Goal: Information Seeking & Learning: Learn about a topic

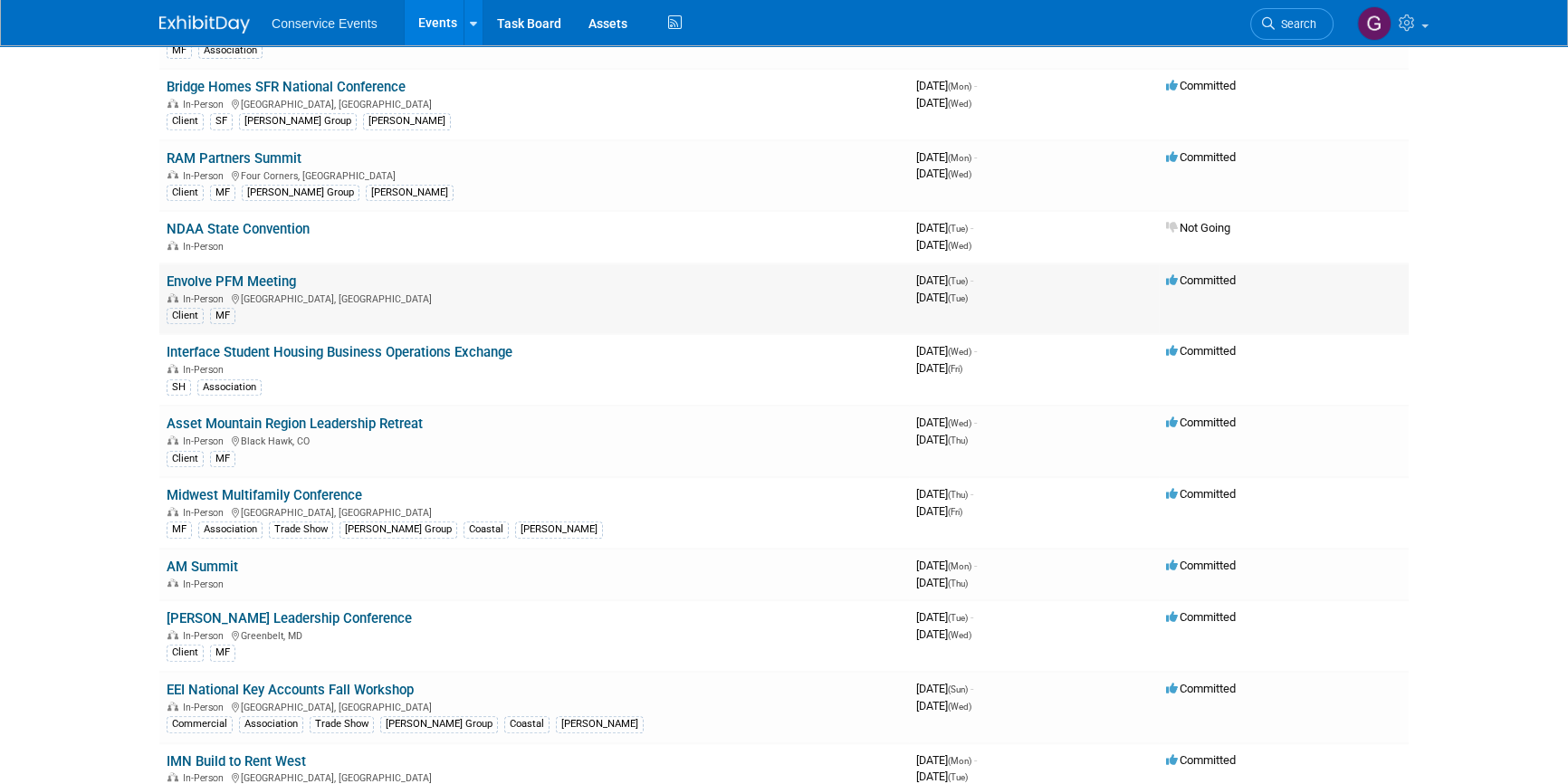
scroll to position [987, 0]
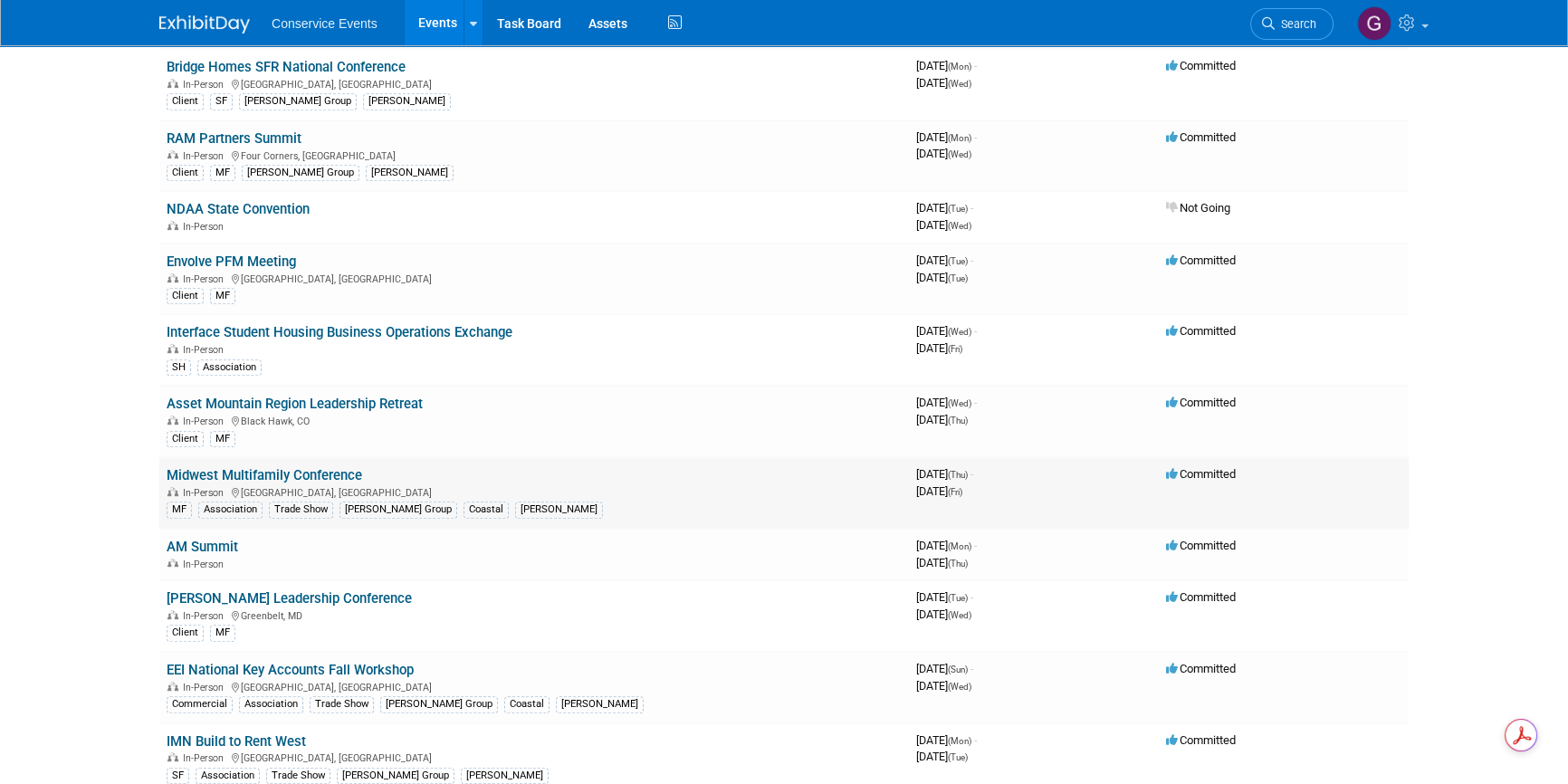
click at [313, 467] on link "Midwest Multifamily Conference" at bounding box center [264, 476] width 195 height 16
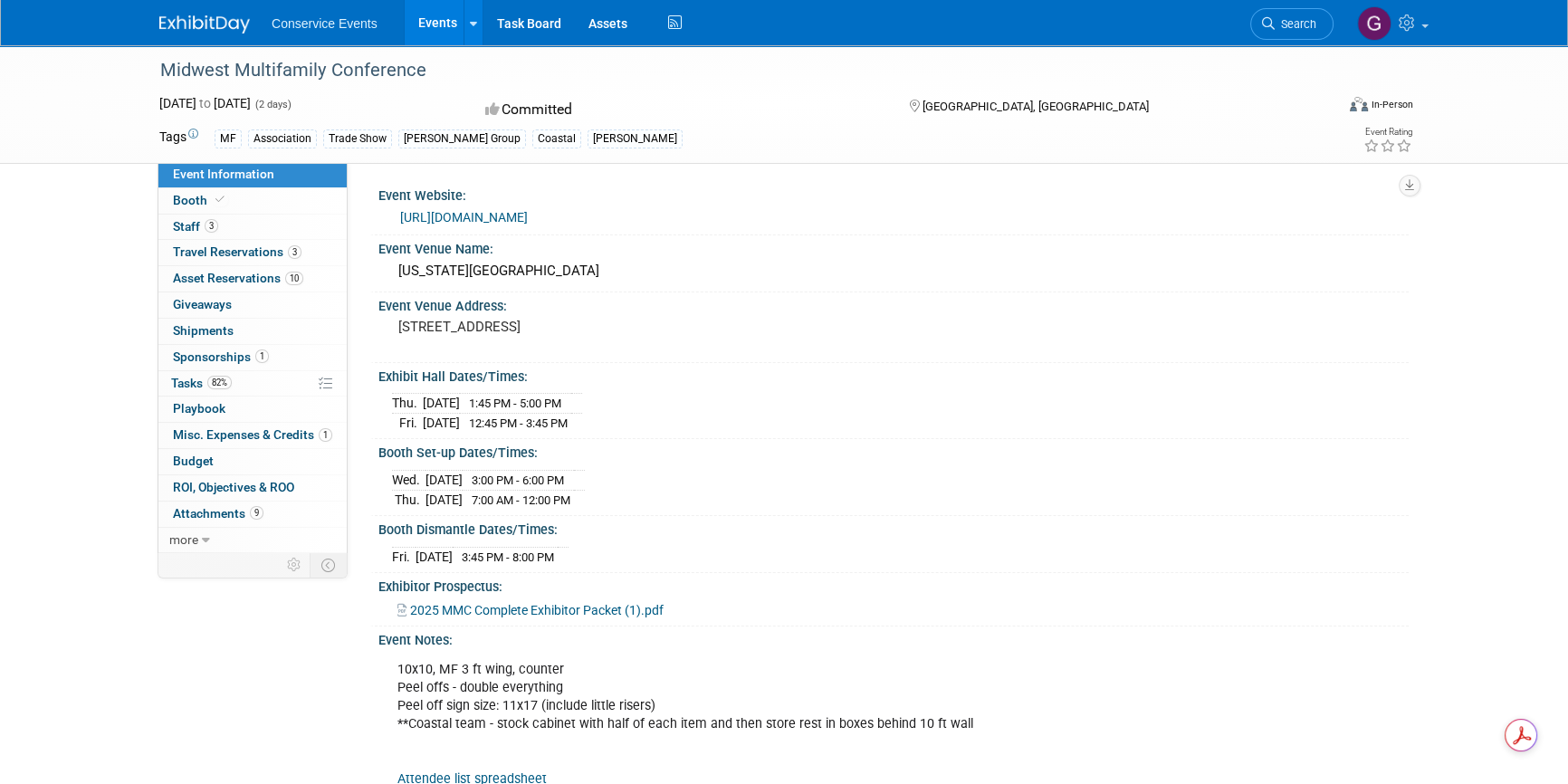
scroll to position [81, 0]
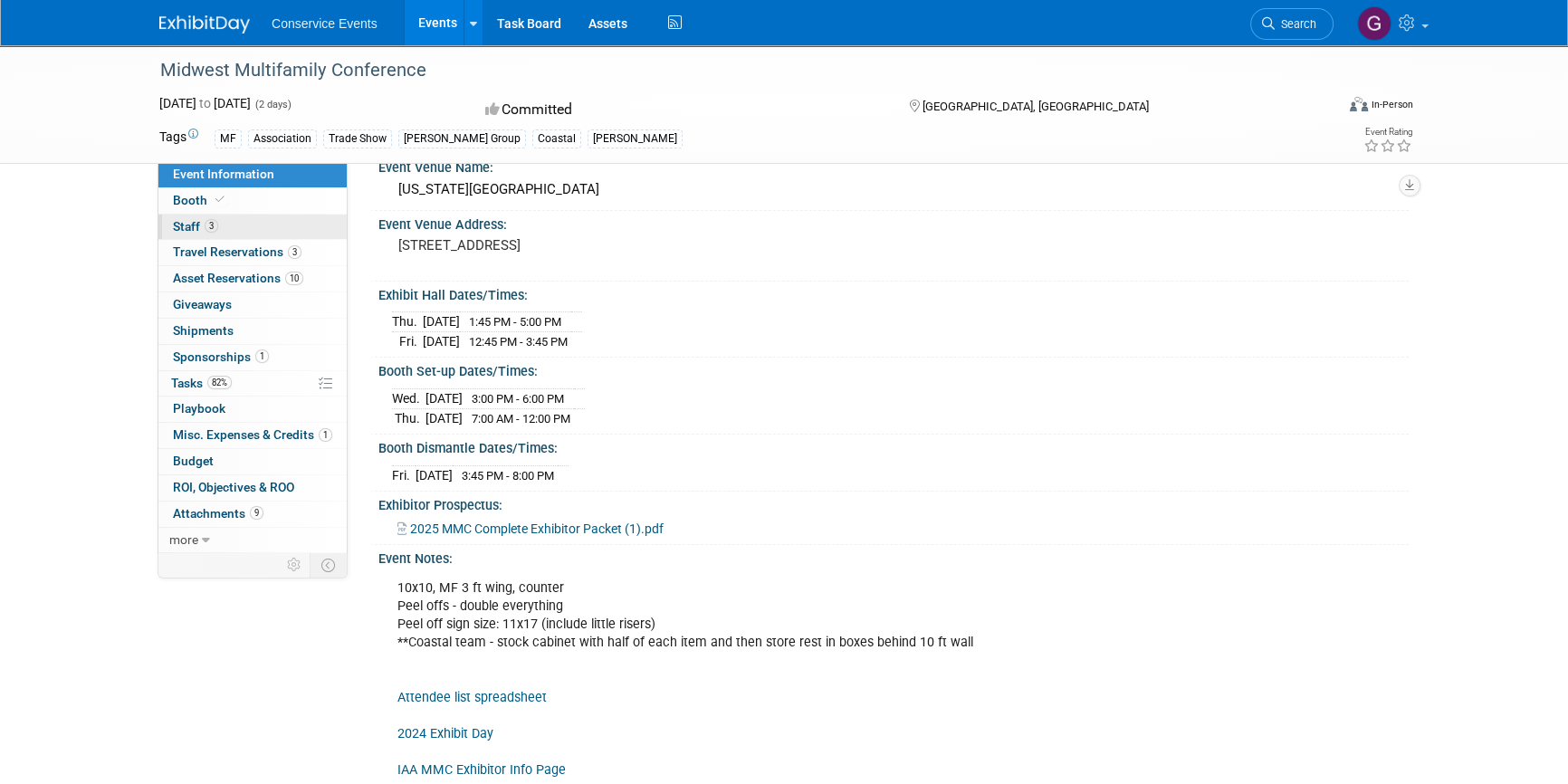
click at [178, 222] on span "Staff 3" at bounding box center [195, 226] width 46 height 15
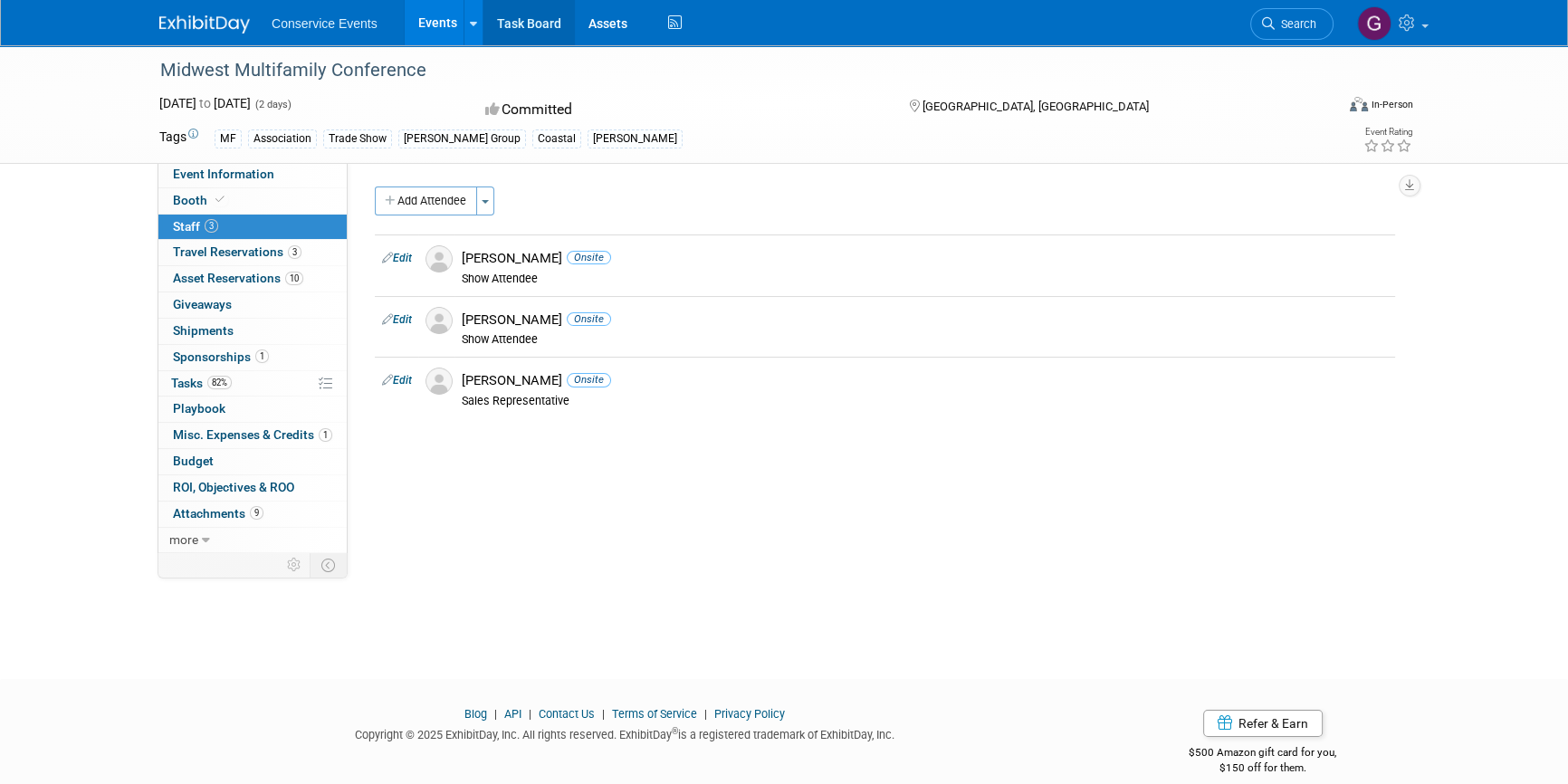
click at [525, 26] on link "Task Board" at bounding box center [529, 23] width 91 height 46
drag, startPoint x: 419, startPoint y: 67, endPoint x: 159, endPoint y: 67, distance: 260.0
click at [159, 67] on div "Midwest Multifamily Conference" at bounding box center [731, 70] width 1152 height 33
copy div "Midwest Multifamily Conference"
click at [219, 274] on span "Asset Reservations 10" at bounding box center [237, 277] width 131 height 15
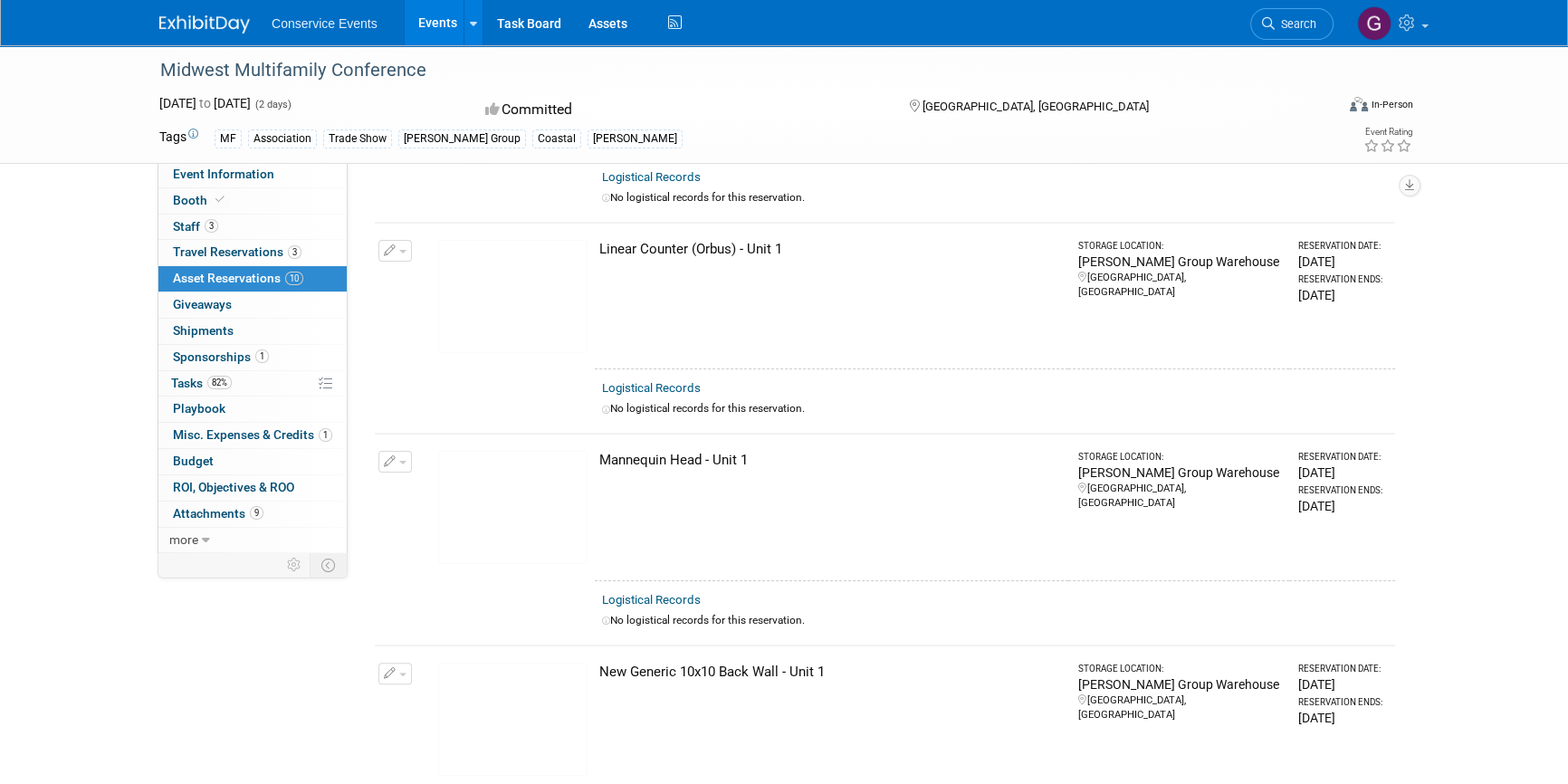
scroll to position [658, 0]
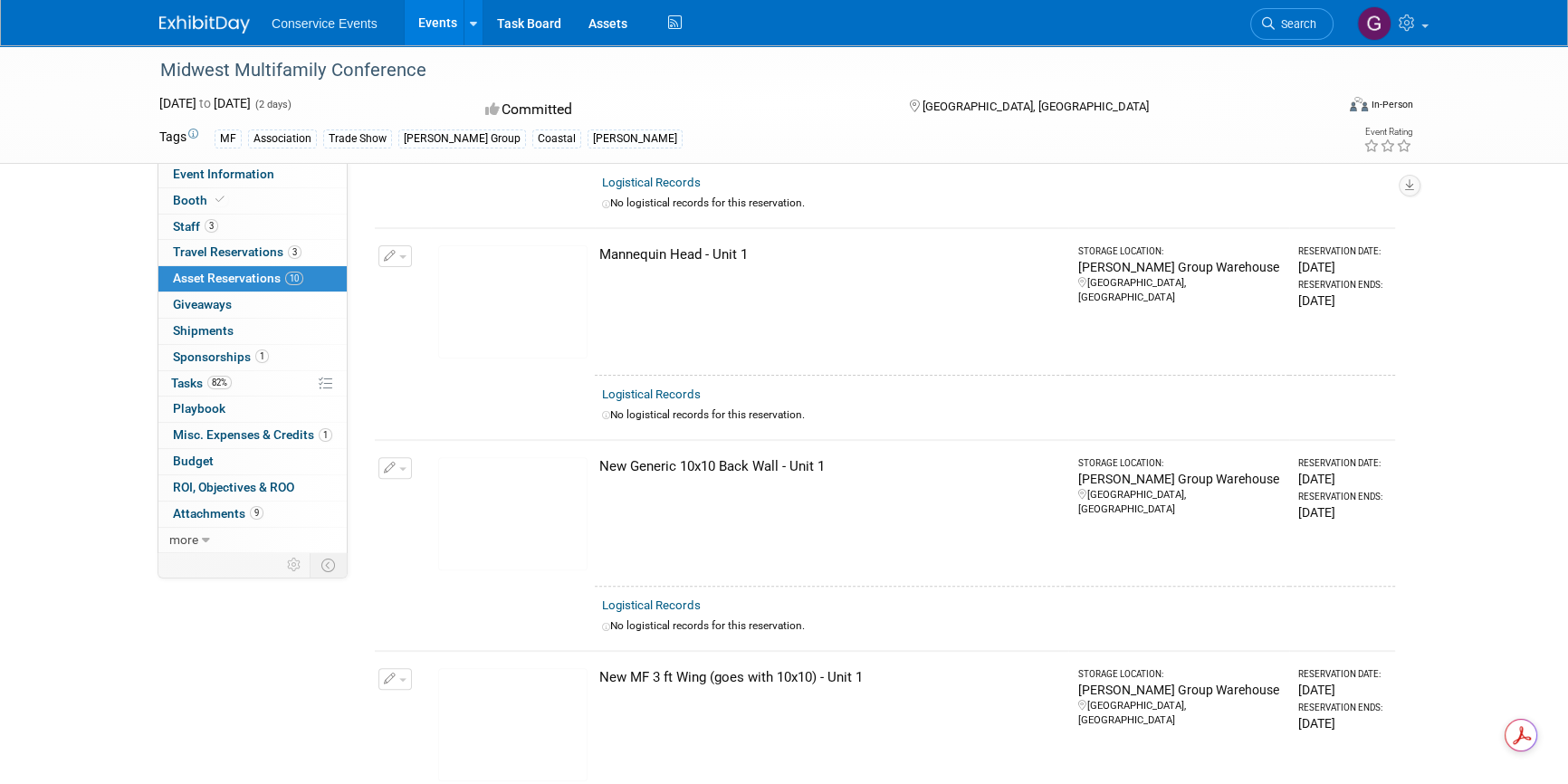
click at [110, 666] on div "Midwest Multifamily Conference Sep 18, 2025 to Sep 19, 2025 (2 days) Sep 18, 20…" at bounding box center [784, 565] width 1568 height 2356
click at [1243, 95] on div "Virtual In-Person Hybrid" at bounding box center [1320, 108] width 186 height 27
click at [216, 172] on span "Event Information" at bounding box center [223, 173] width 101 height 15
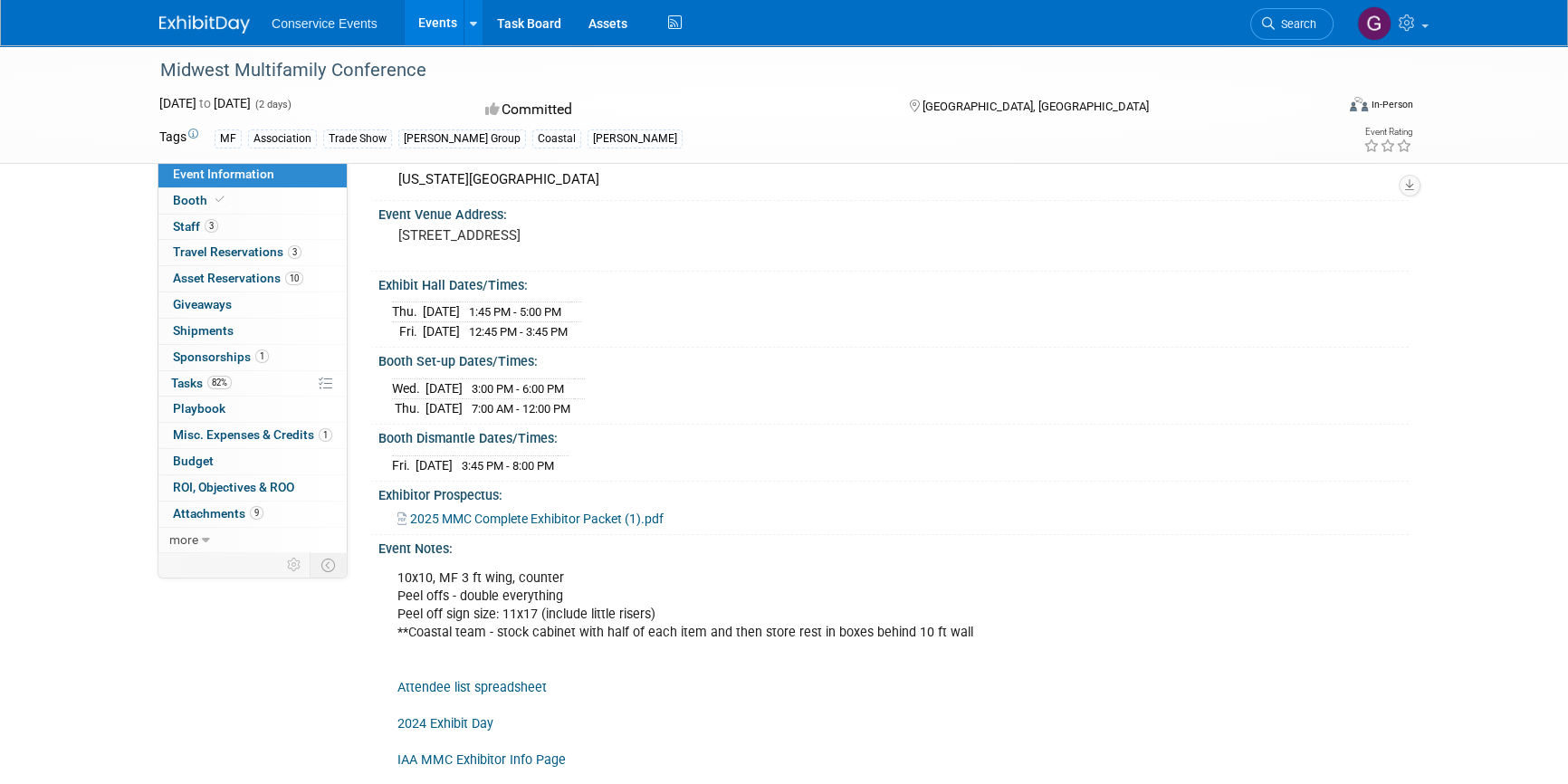
scroll to position [0, 0]
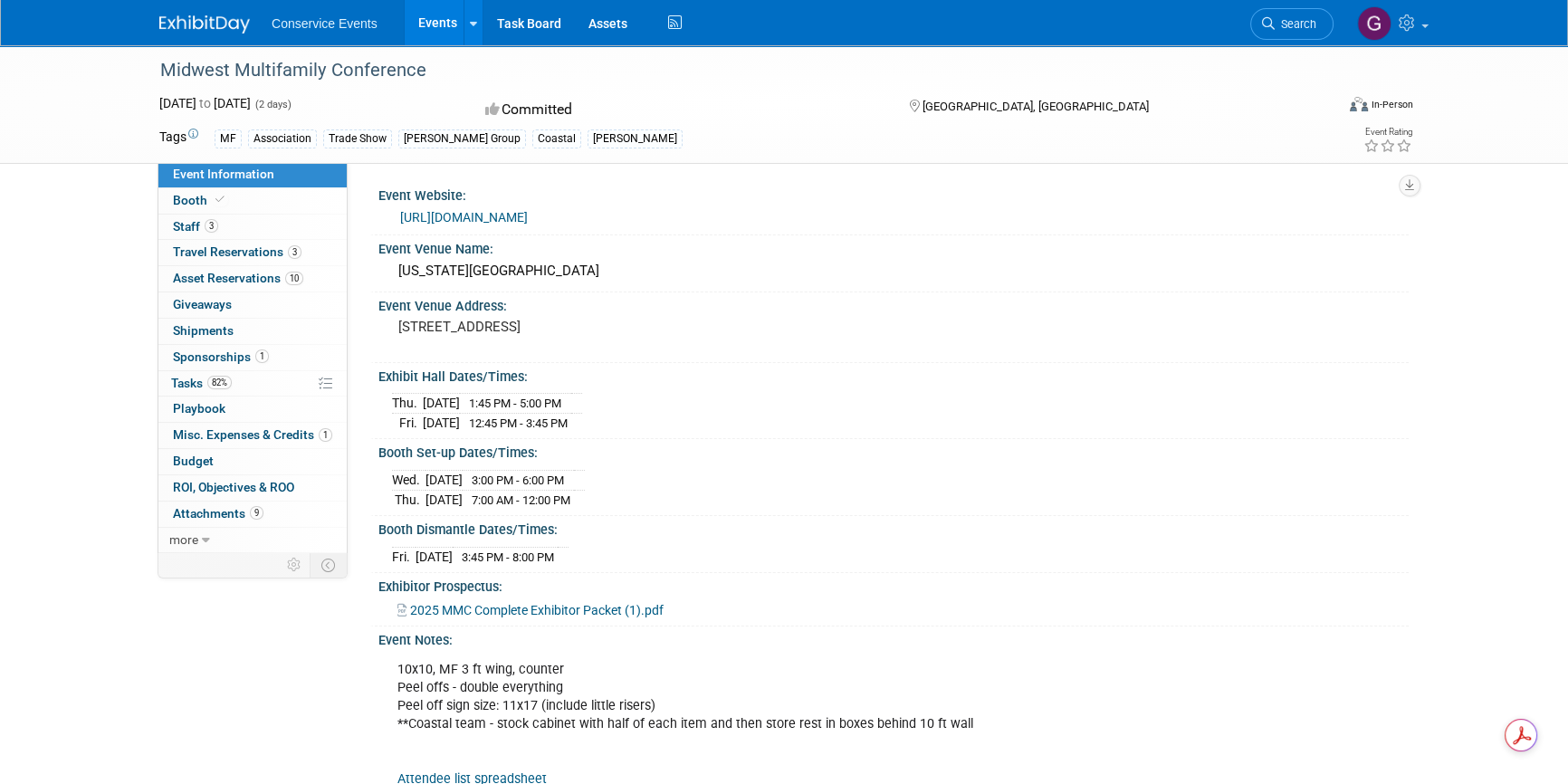
click at [566, 602] on span "2025 MMC Complete Exhibitor Packet (1).pdf" at bounding box center [537, 610] width 254 height 15
click at [496, 214] on link "https://www.iaaonline.net/events/midwest-multifamily-conference-2025" at bounding box center [464, 217] width 128 height 15
click at [185, 501] on link "9 Attachments 9" at bounding box center [253, 514] width 188 height 26
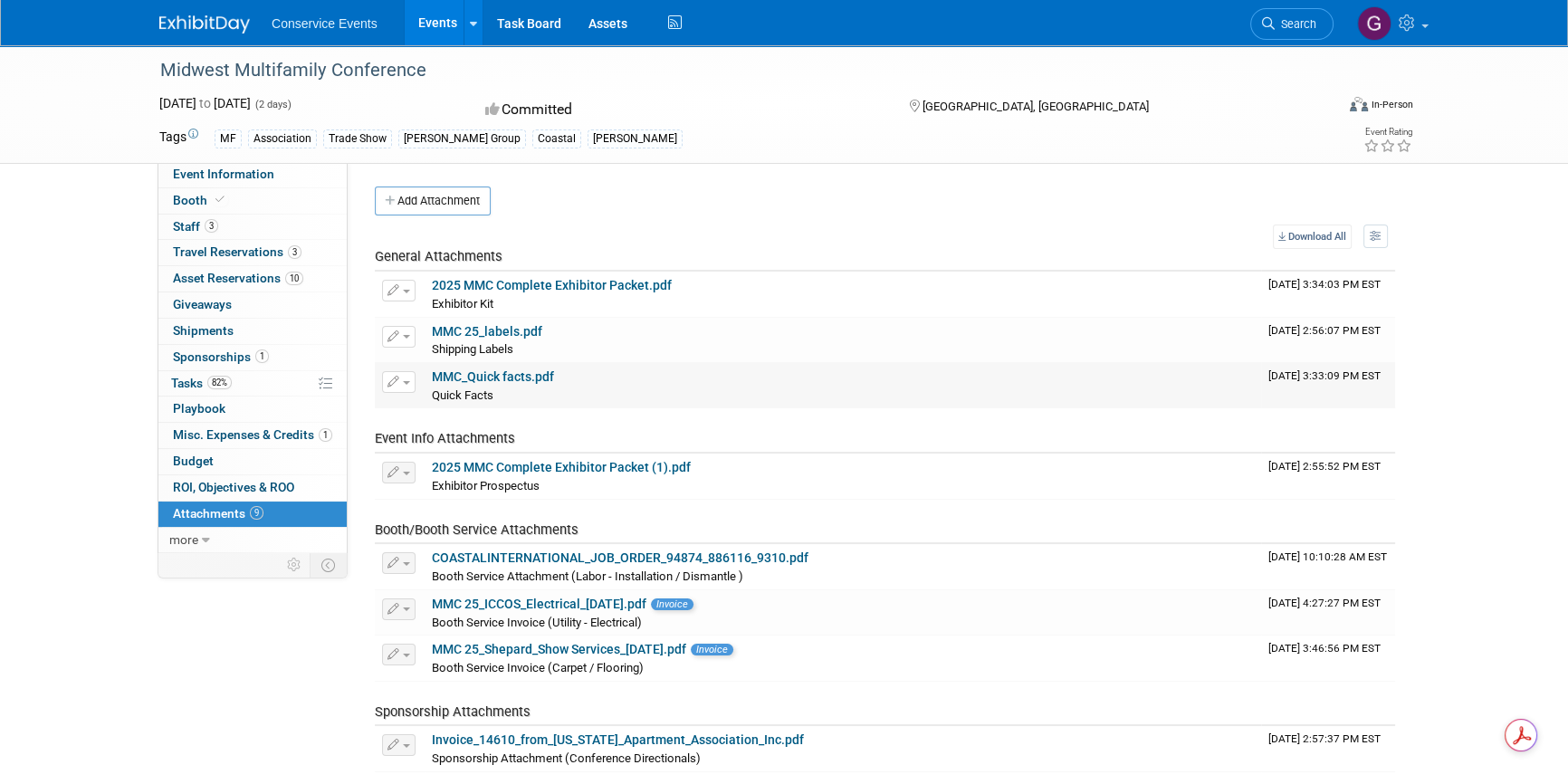
click at [511, 377] on link "MMC_Quick facts.pdf" at bounding box center [493, 377] width 122 height 15
click at [460, 329] on link "MMC 25_labels.pdf" at bounding box center [487, 331] width 110 height 15
click at [192, 203] on span "Booth" at bounding box center [200, 200] width 55 height 15
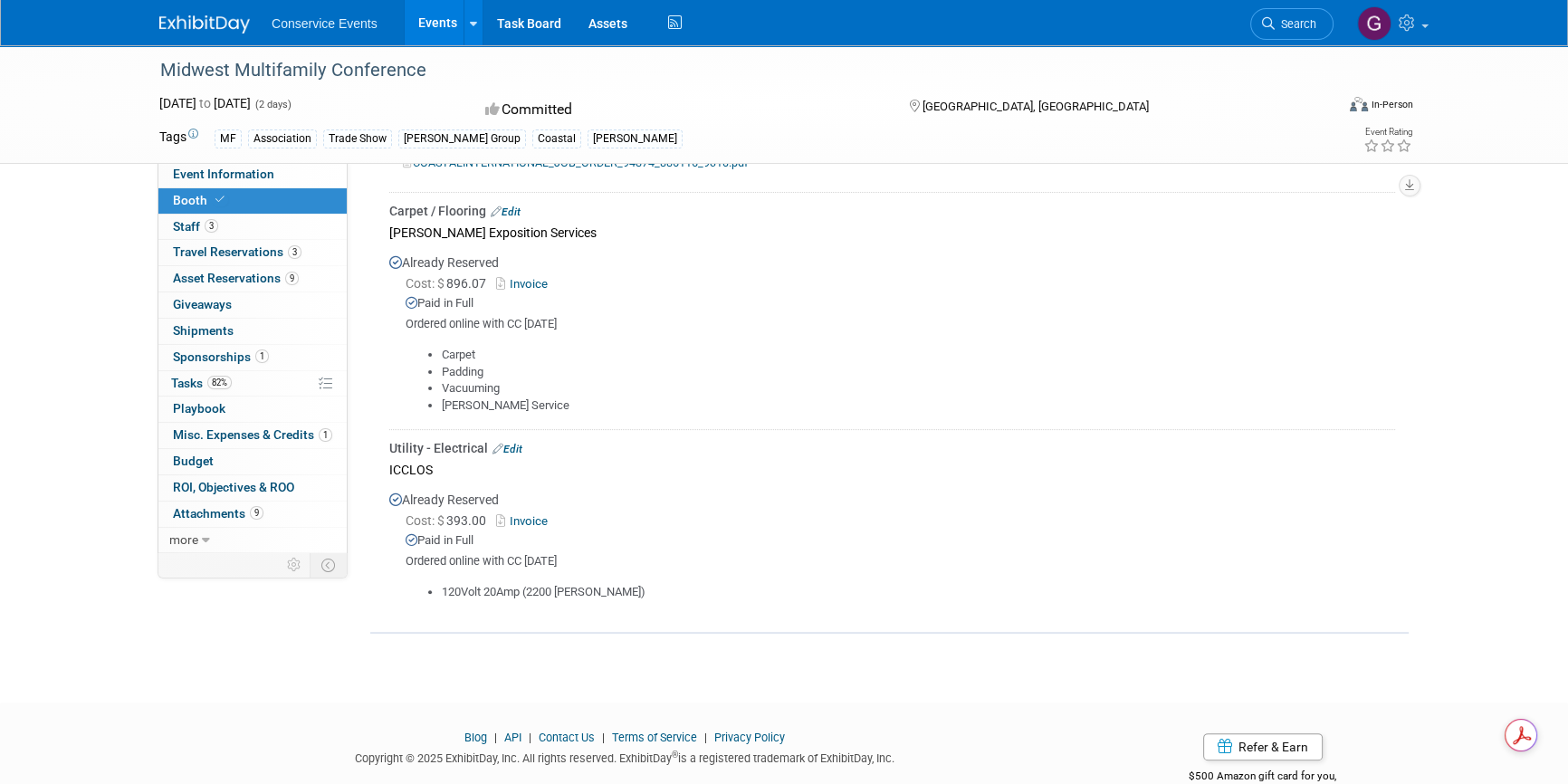
scroll to position [576, 0]
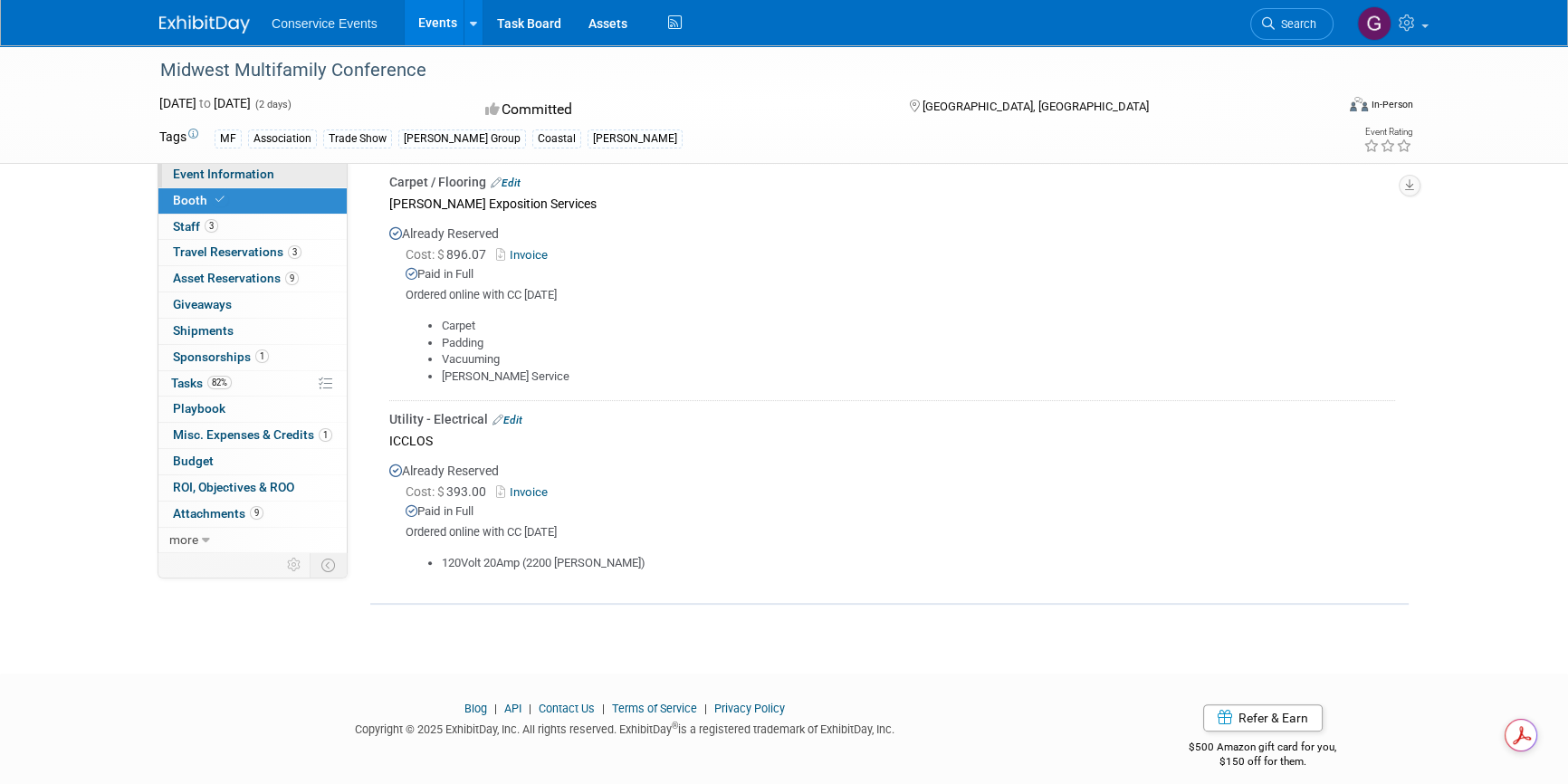
click at [192, 177] on span "Event Information" at bounding box center [223, 173] width 101 height 15
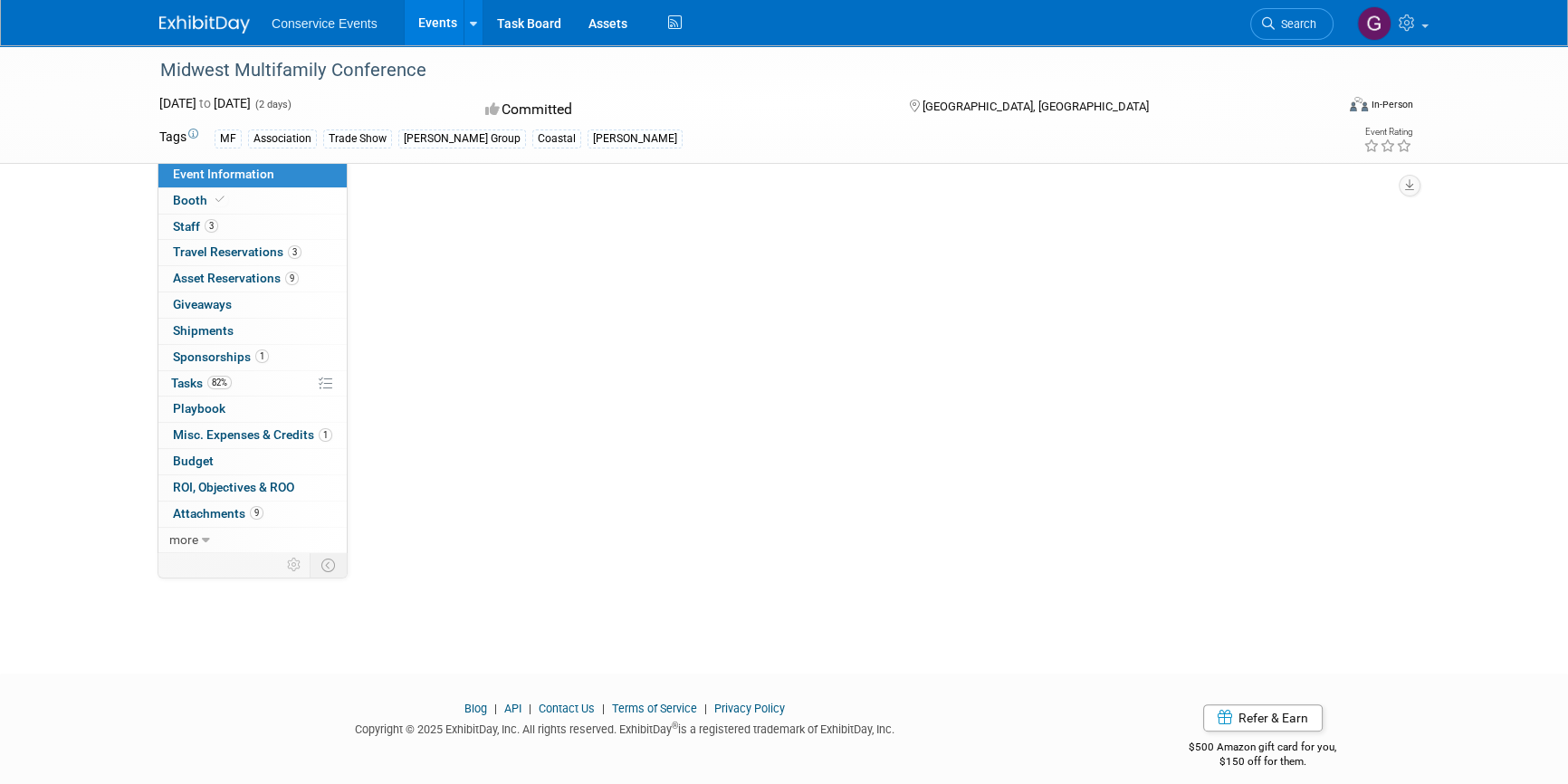
scroll to position [0, 0]
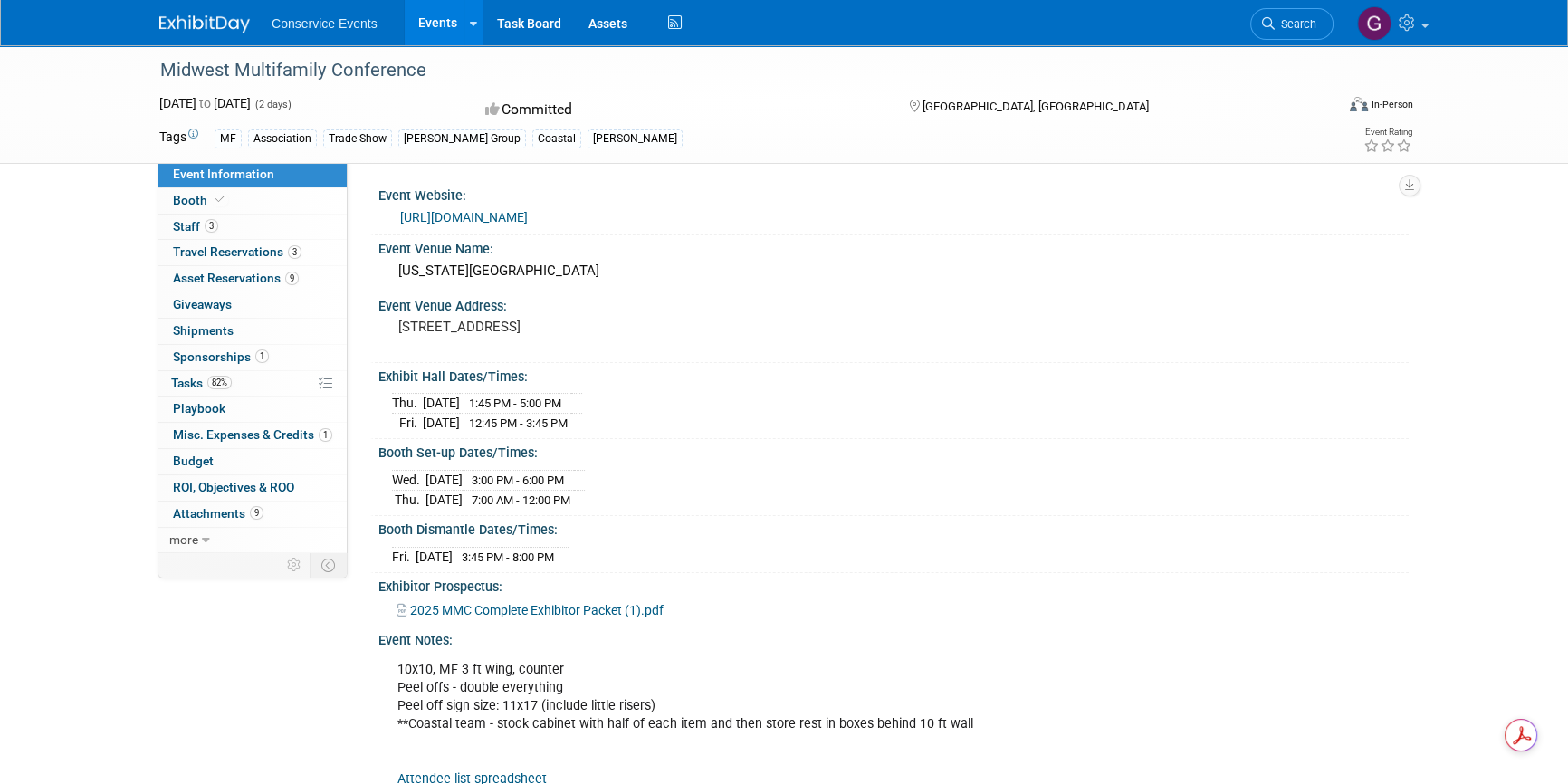
click at [540, 605] on span "2025 MMC Complete Exhibitor Packet (1).pdf" at bounding box center [537, 610] width 254 height 15
click at [463, 221] on link "https://www.iaaonline.net/events/midwest-multifamily-conference-2025" at bounding box center [464, 217] width 128 height 15
click at [202, 506] on span "Attachments 9" at bounding box center [217, 513] width 90 height 15
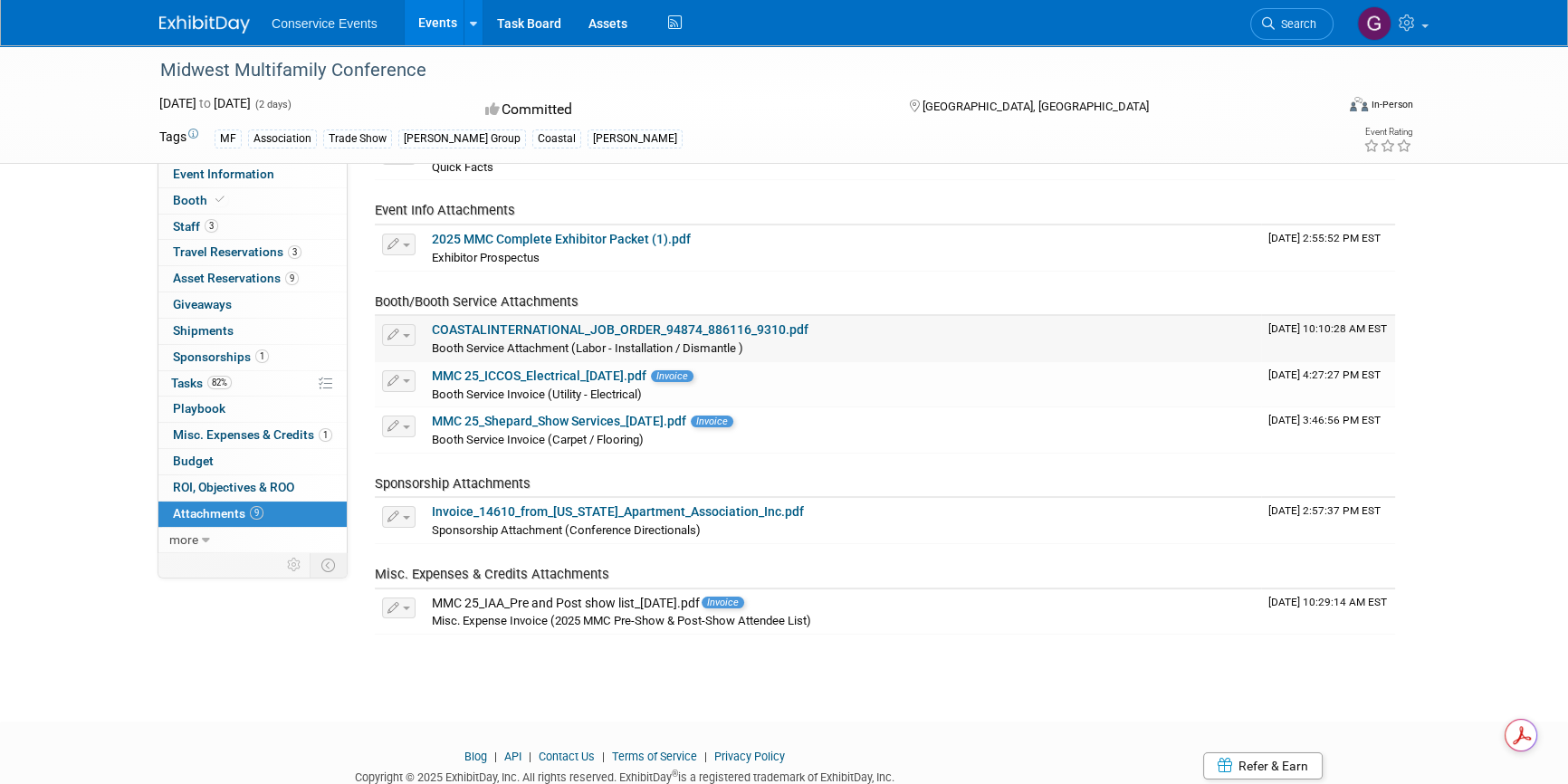
scroll to position [246, 0]
